Goal: Find specific page/section: Find specific page/section

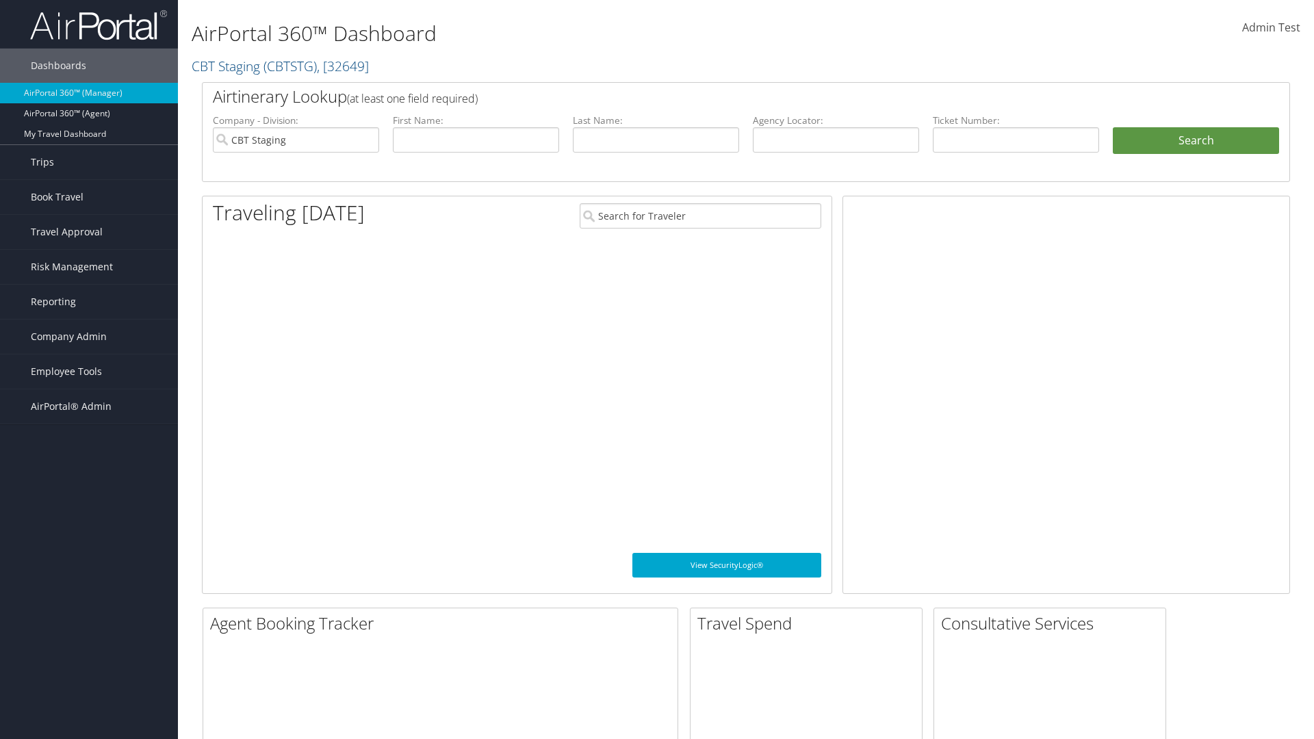
click at [89, 337] on span "Company Admin" at bounding box center [69, 336] width 76 height 34
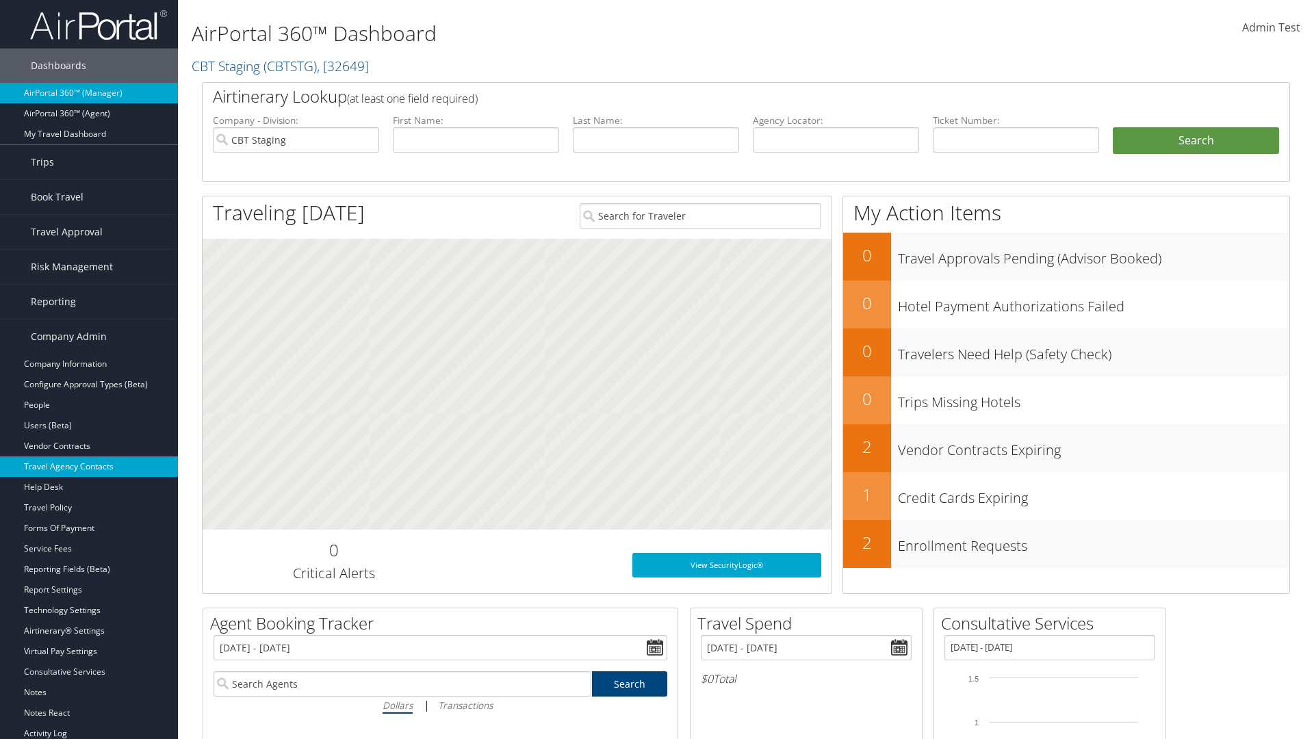
click at [89, 467] on link "Travel Agency Contacts" at bounding box center [89, 466] width 178 height 21
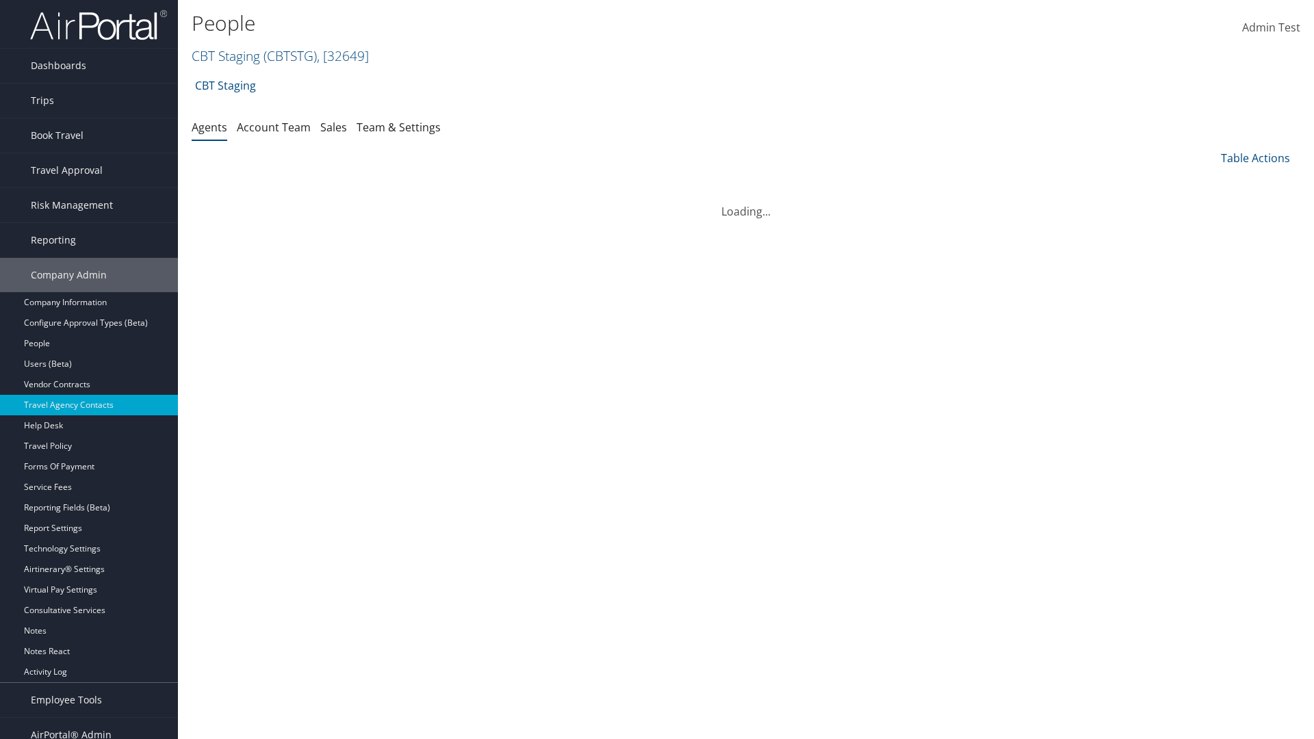
click at [398, 127] on link "Team & Settings" at bounding box center [398, 127] width 84 height 15
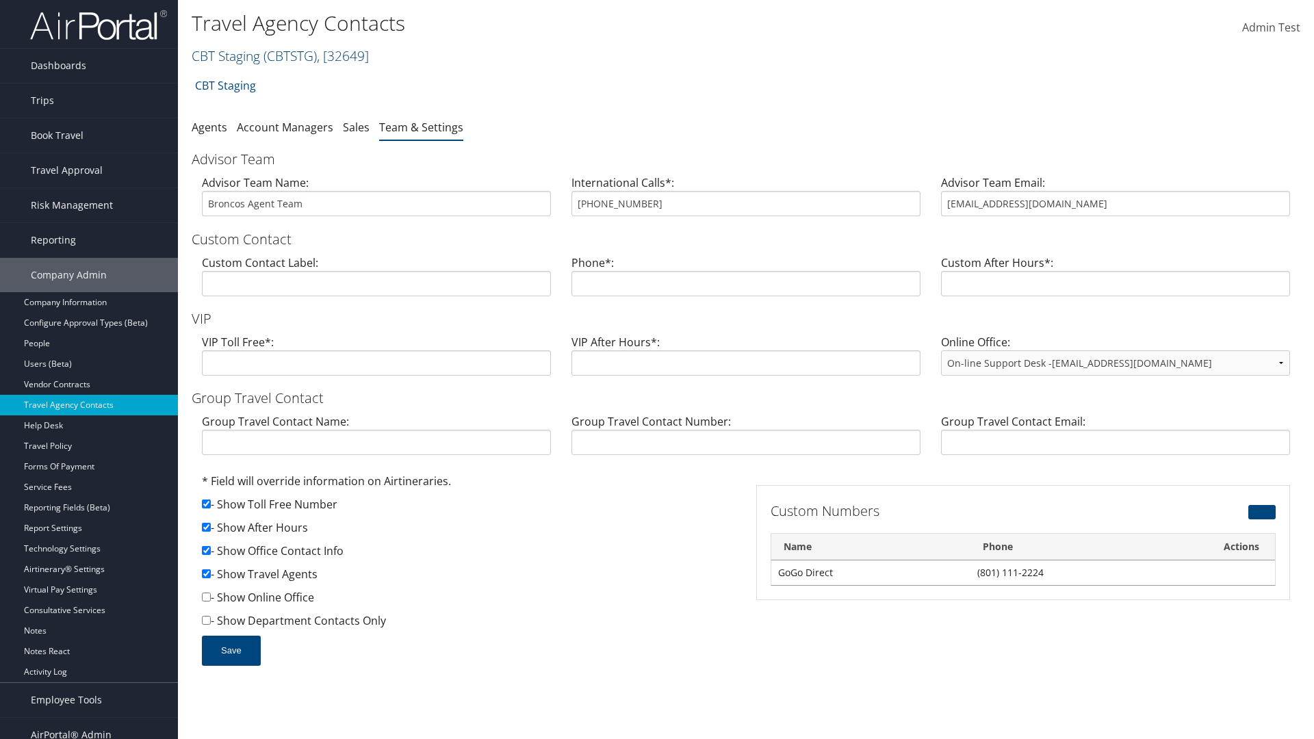
click at [226, 55] on link "CBT Staging ( CBTSTG ) , [ 32649 ]" at bounding box center [280, 56] width 177 height 18
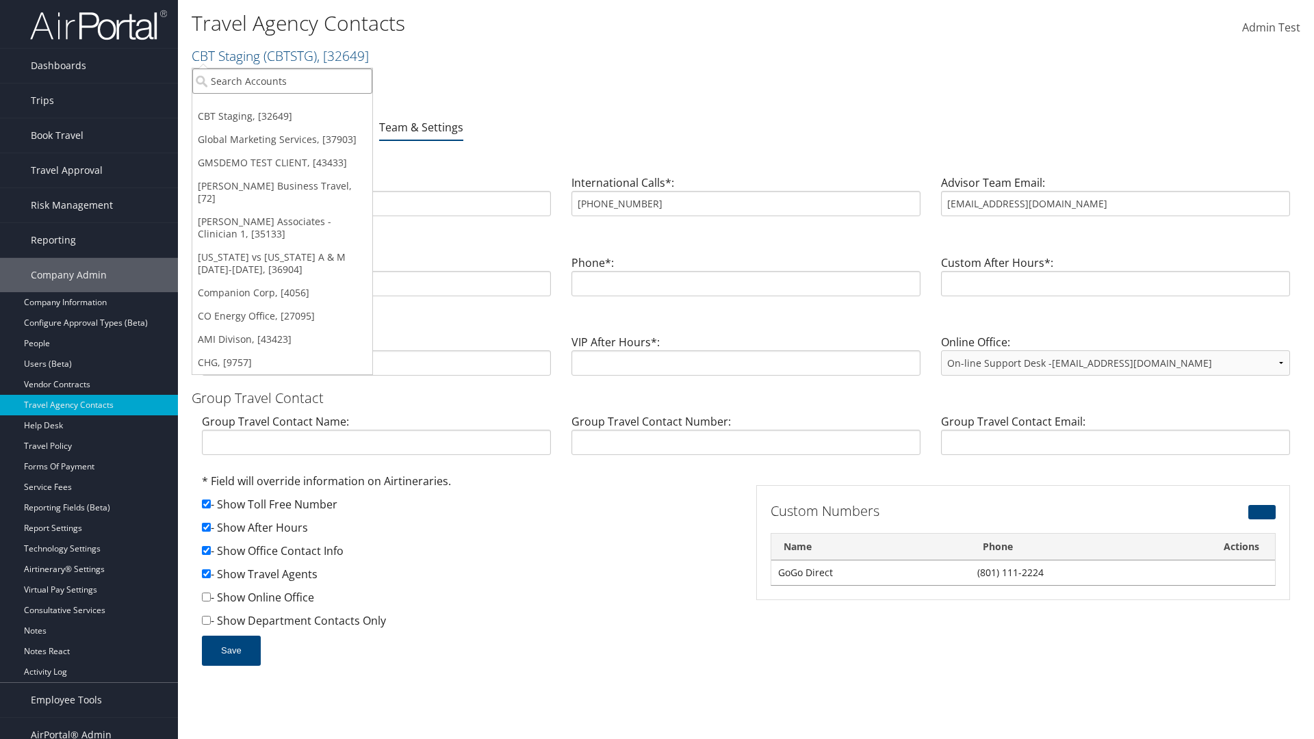
click at [282, 81] on input "search" at bounding box center [282, 80] width 180 height 25
type input "Global Marketing Services"
click at [295, 106] on div "Global Marketing Services (301946), [37903]" at bounding box center [295, 106] width 220 height 12
